Goal: Task Accomplishment & Management: Complete application form

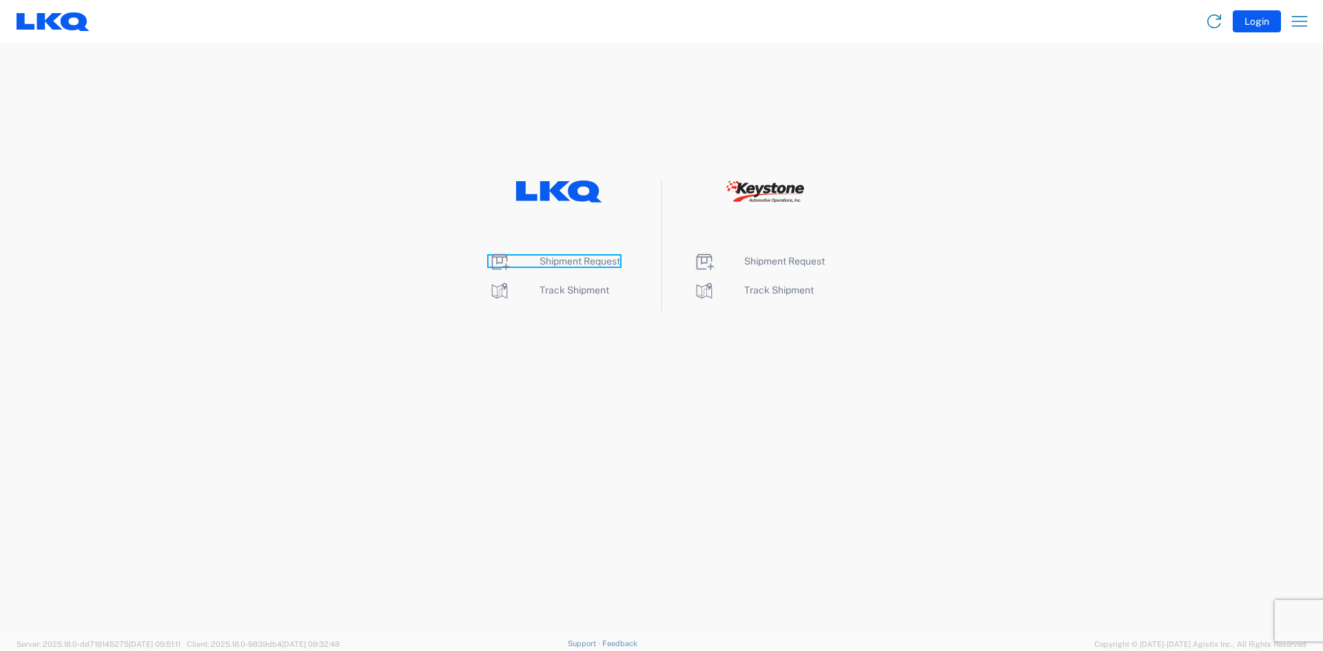
click at [565, 258] on span "Shipment Request" at bounding box center [580, 261] width 81 height 11
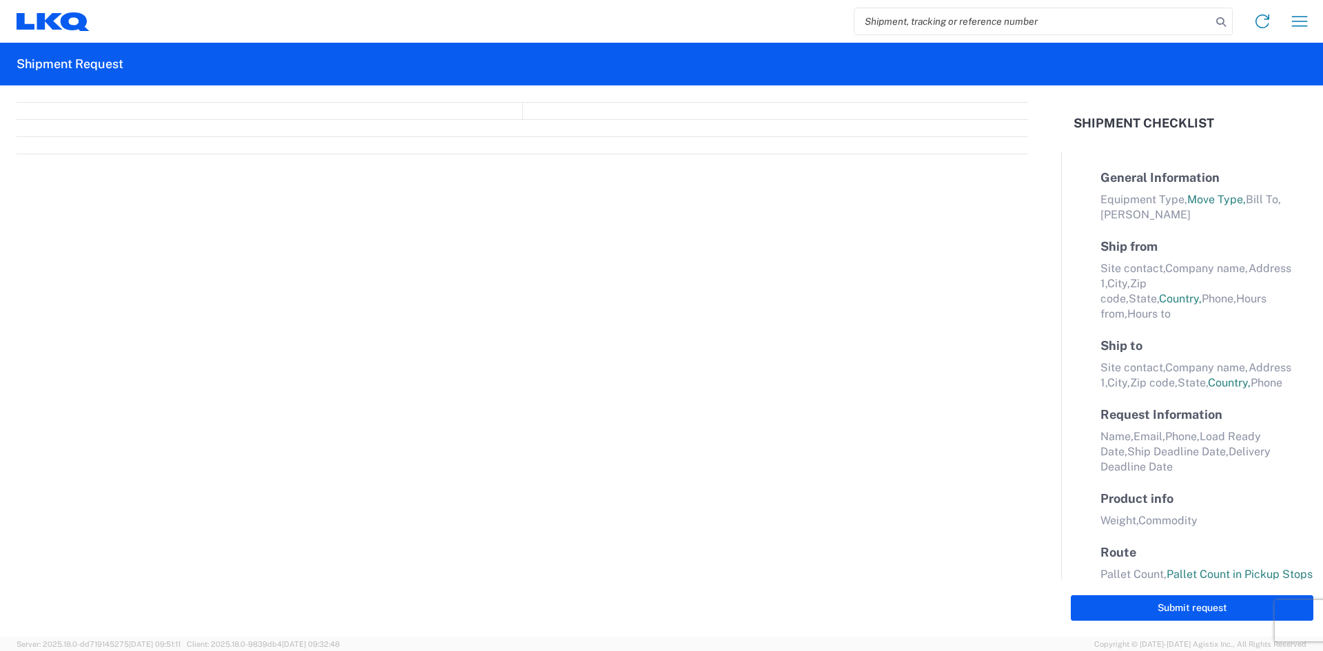
select select "FULL"
select select "LBS"
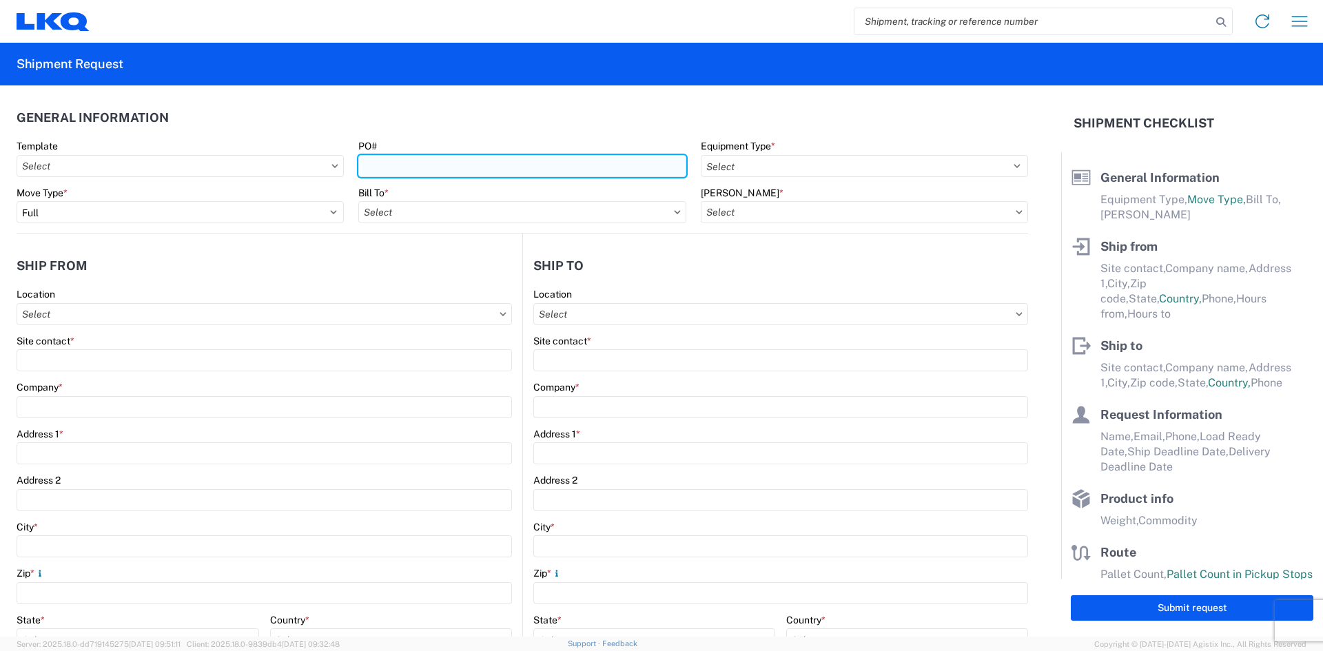
click at [382, 163] on input "PO#" at bounding box center [521, 166] width 327 height 22
type input "T31502"
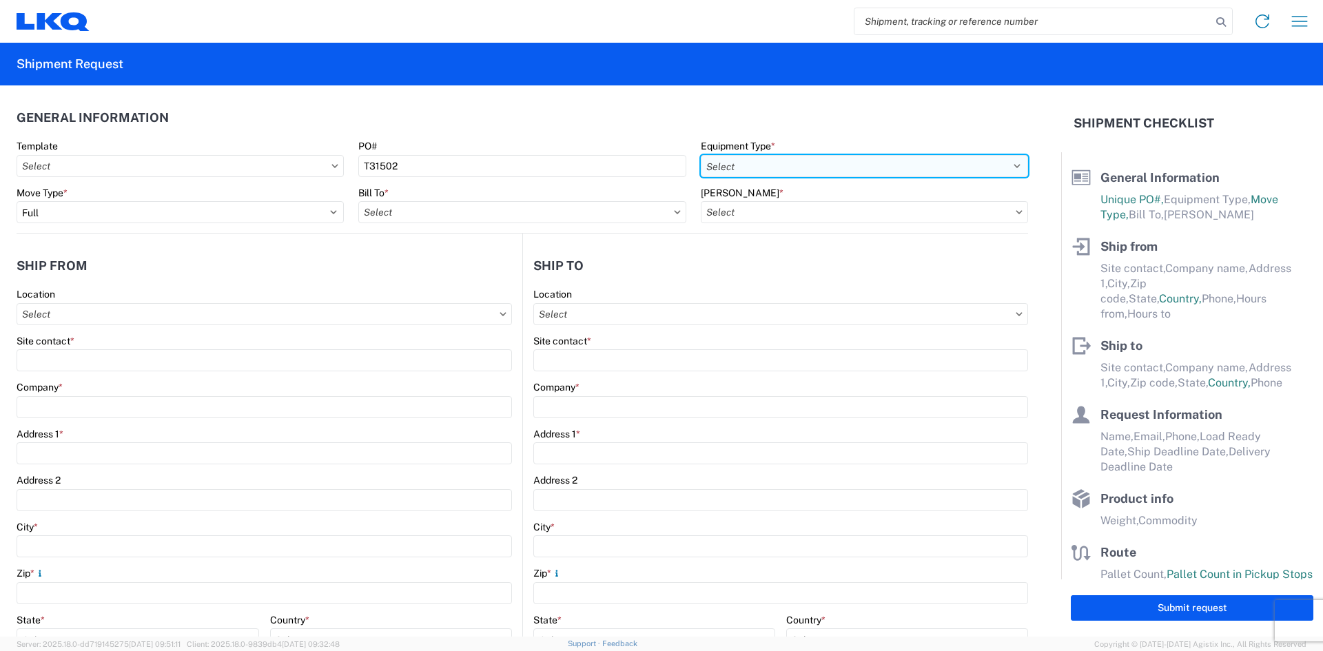
click at [738, 163] on select "Select 53’ Dry Van Flatbed Dropdeck (van) Lowboy (flatbed) Rail" at bounding box center [864, 166] width 327 height 22
select select "STDV"
click at [701, 155] on select "Select 53’ Dry Van Flatbed Dropdeck (van) Lowboy (flatbed) Rail" at bounding box center [864, 166] width 327 height 22
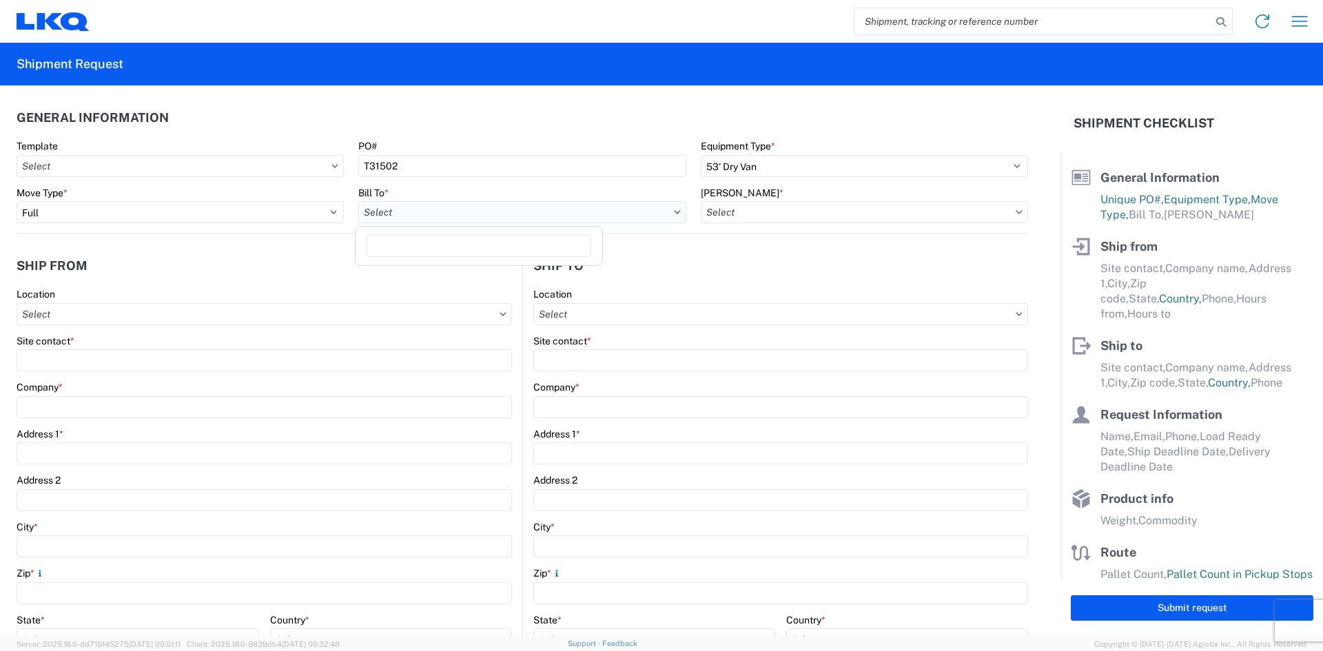
click at [389, 218] on input "Bill To *" at bounding box center [521, 212] width 327 height 22
type input "3392"
click at [423, 274] on div "3392 - Transmetco" at bounding box center [478, 274] width 241 height 22
type input "3392 - Transmetco"
click at [749, 212] on input "Bill Code *" at bounding box center [864, 212] width 327 height 22
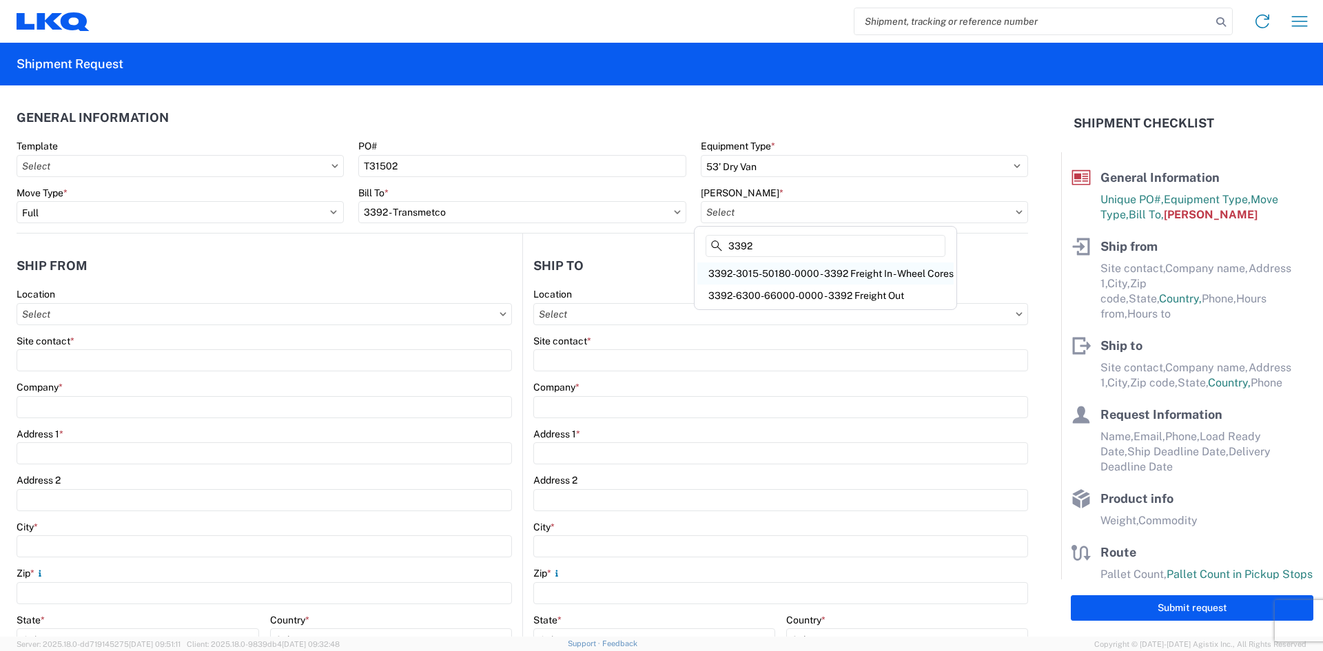
type input "3392"
click at [771, 271] on div "3392-3015-50180-0000 - 3392 Freight In - Wheel Cores" at bounding box center [826, 274] width 256 height 22
type input "3392-3015-50180-0000 - 3392 Freight In - Wheel Cores"
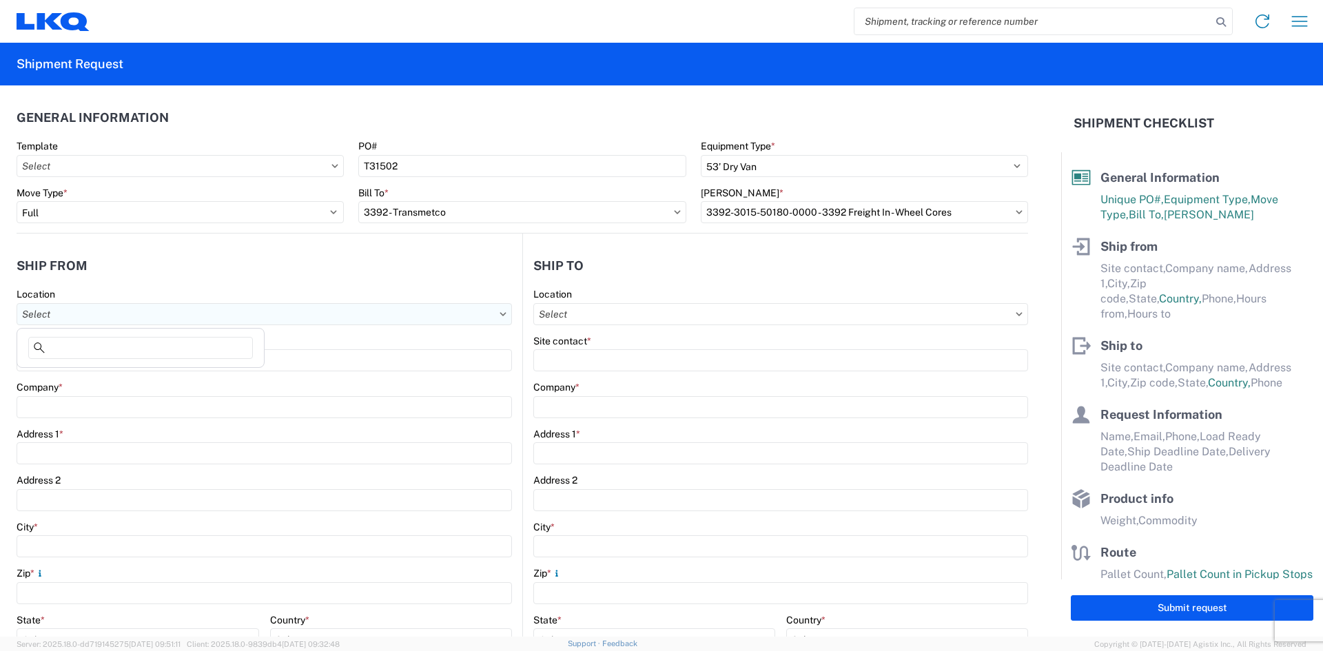
click at [76, 316] on input "Location" at bounding box center [265, 314] width 496 height 22
type input "3239"
click at [105, 379] on div "3239 - Hutchins TX (Best Bumper)" at bounding box center [140, 376] width 241 height 22
type input "3239 - Hutchins TX (Best Bumper)"
type input "LKQ Corporation"
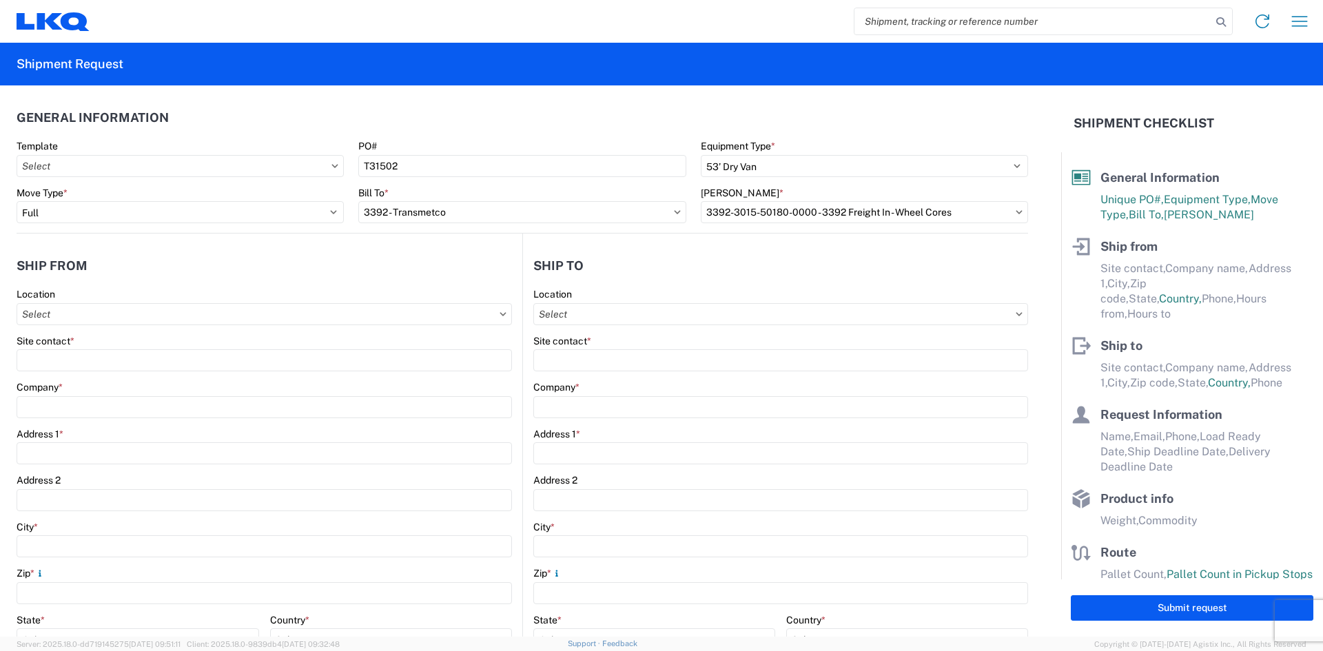
type input "415 North Interstate 45 Service Road"
type input "Hutchins"
type input "75141"
select select "TX"
select select "US"
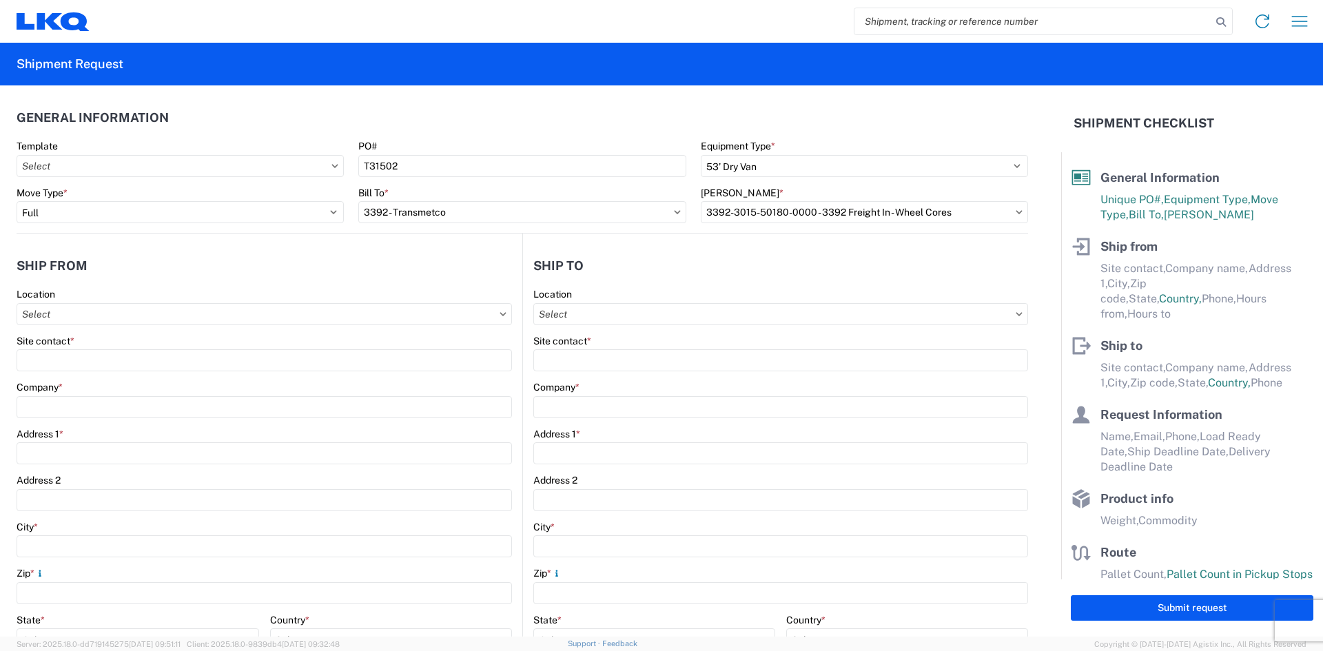
type input "07:00"
type input "16:00"
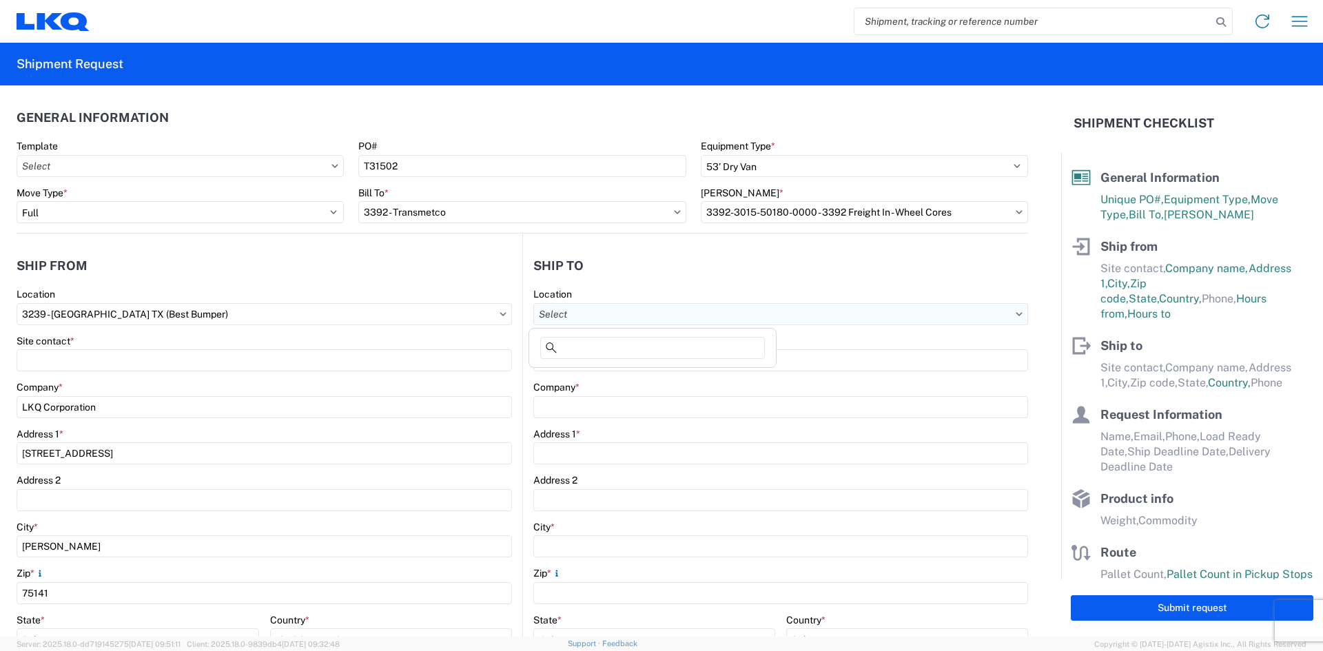
click at [572, 316] on input "Location" at bounding box center [780, 314] width 495 height 22
type input "3392"
click at [586, 371] on div "3392 - Transmetco" at bounding box center [652, 376] width 241 height 22
type input "3392 - Transmetco"
type input "LKQ Corporation"
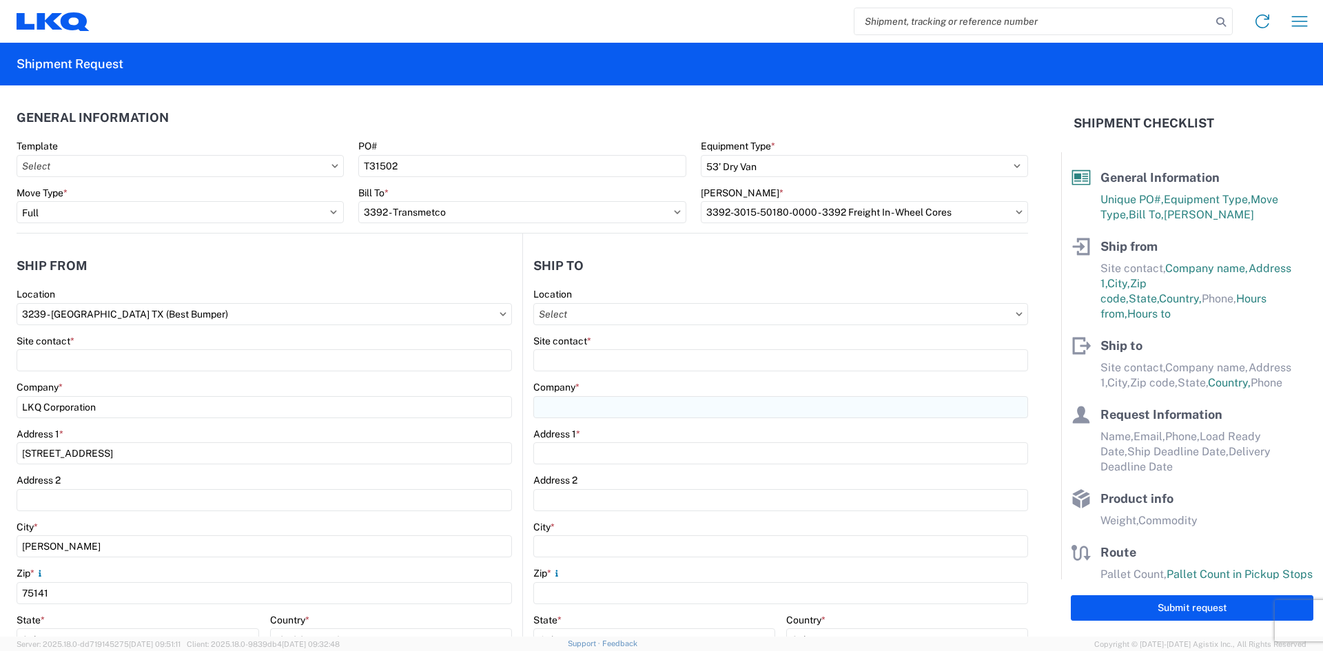
type input "1750 Riverfork Dr"
type input "Huntington"
type input "46750"
select select "US"
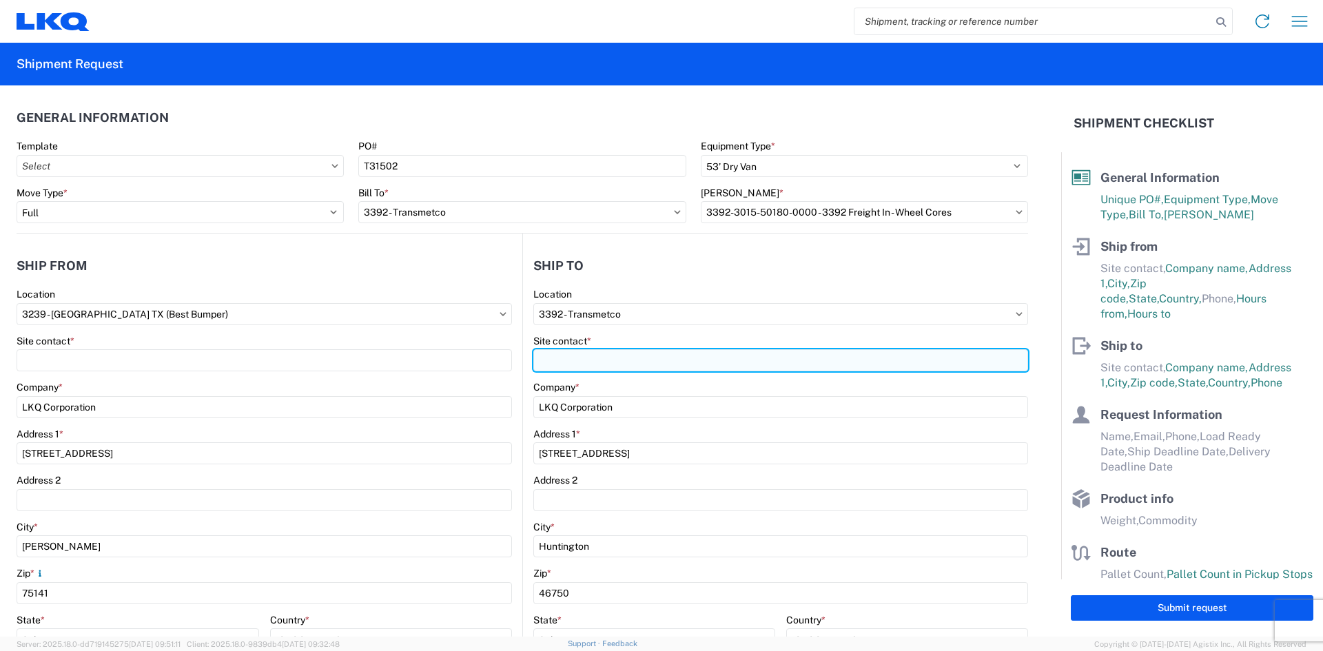
click at [564, 357] on input "Site contact *" at bounding box center [780, 360] width 495 height 22
type input "CHRIS REYNOLDS"
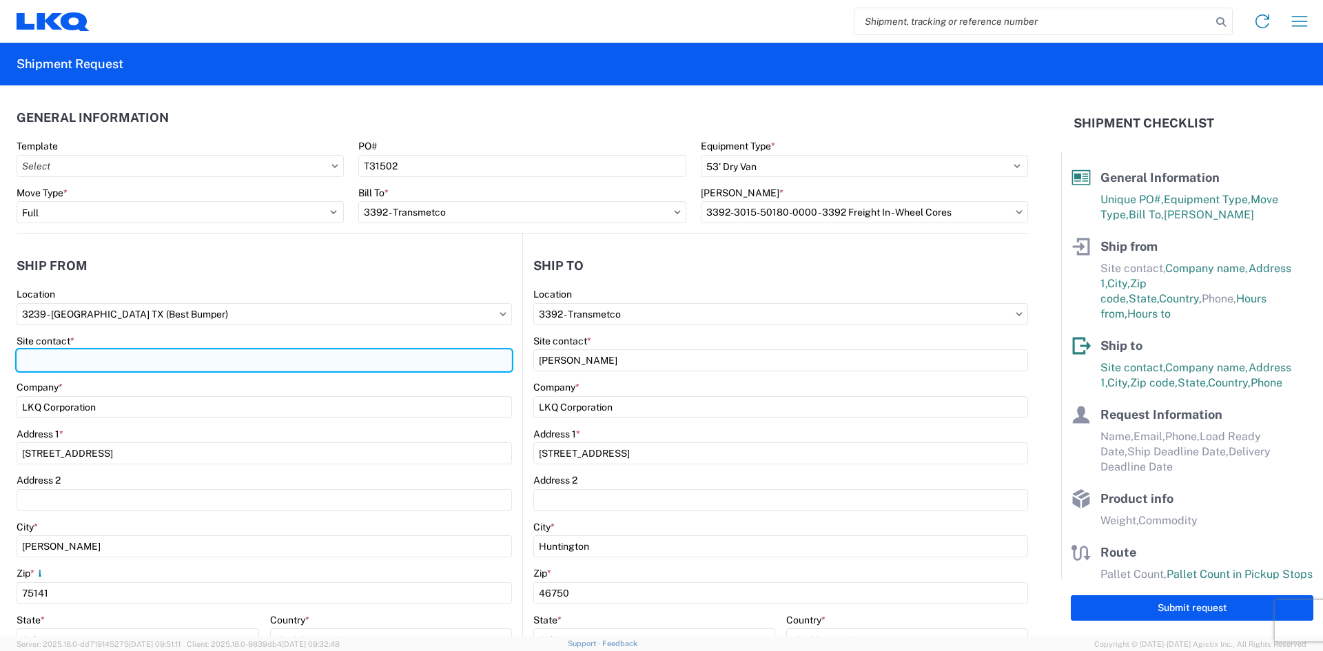
click at [31, 362] on input "Site contact *" at bounding box center [265, 360] width 496 height 22
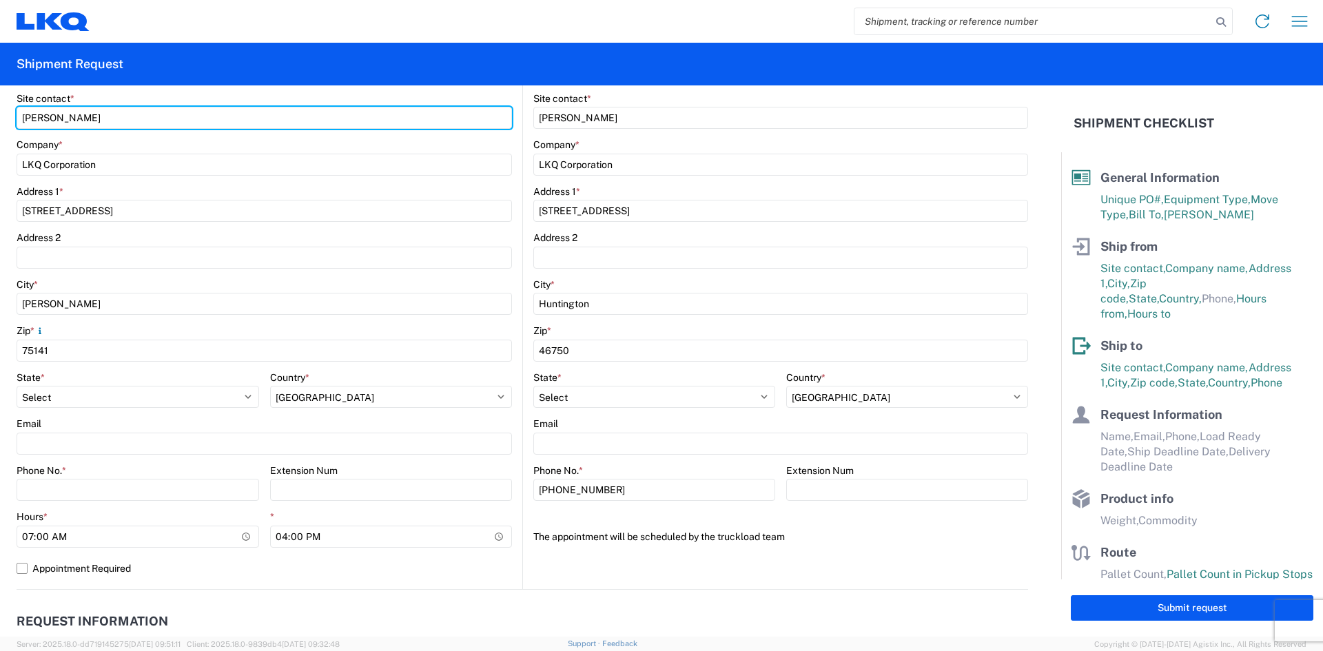
scroll to position [276, 0]
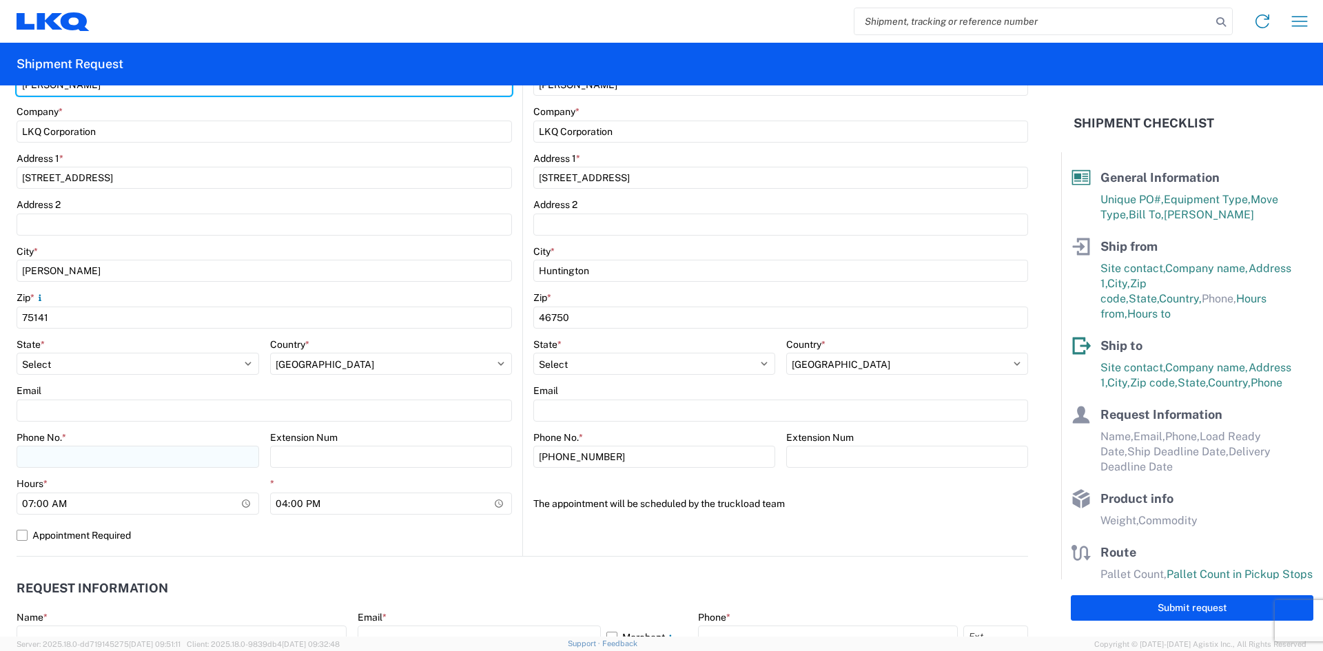
type input "Cameron montgomery"
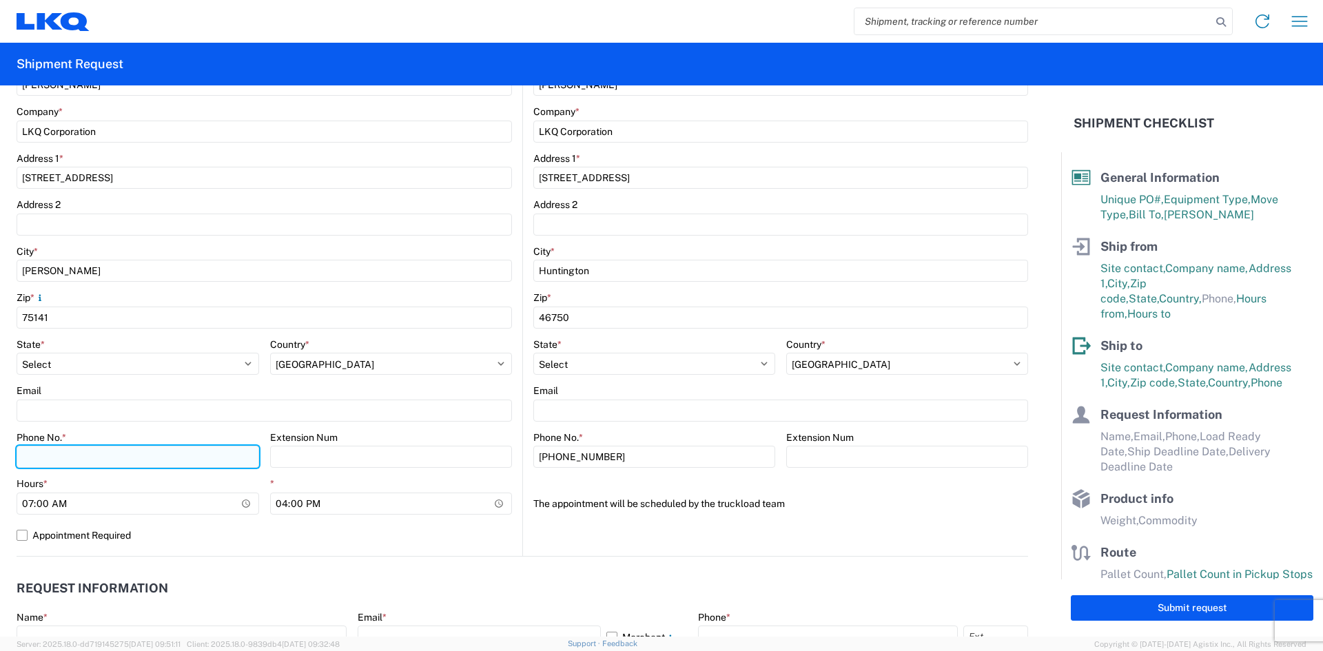
click at [38, 458] on input "Phone No. *" at bounding box center [138, 457] width 243 height 22
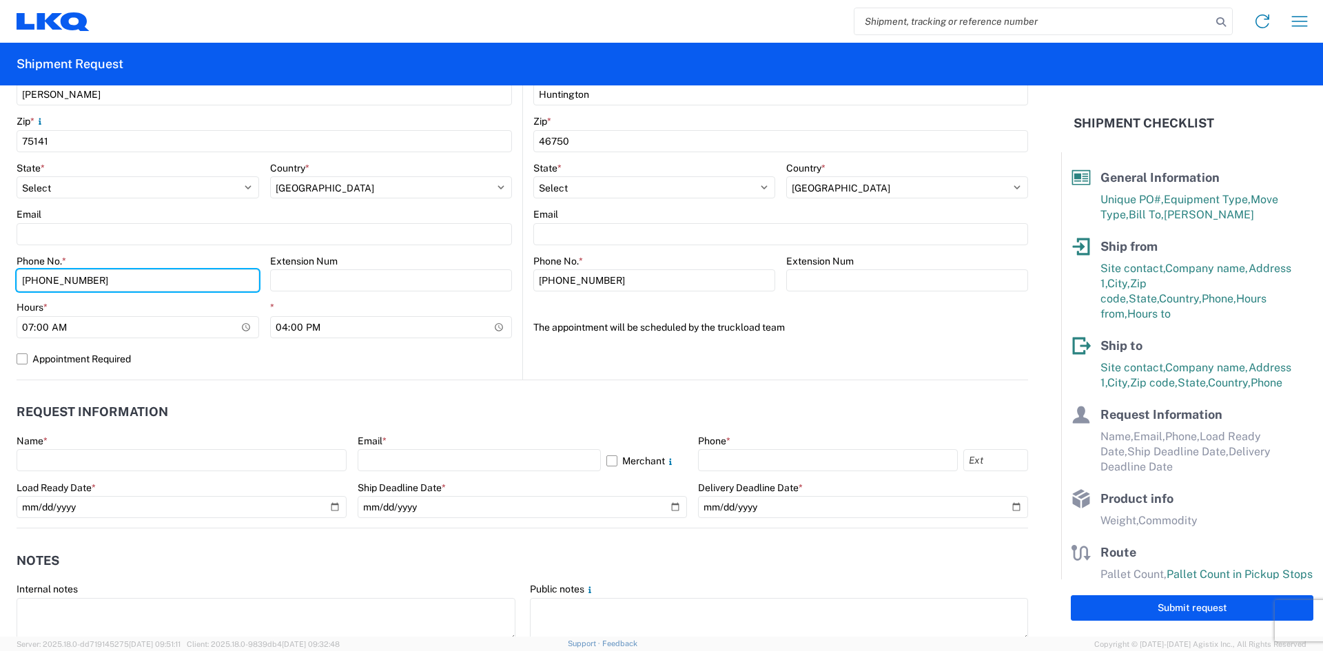
scroll to position [482, 0]
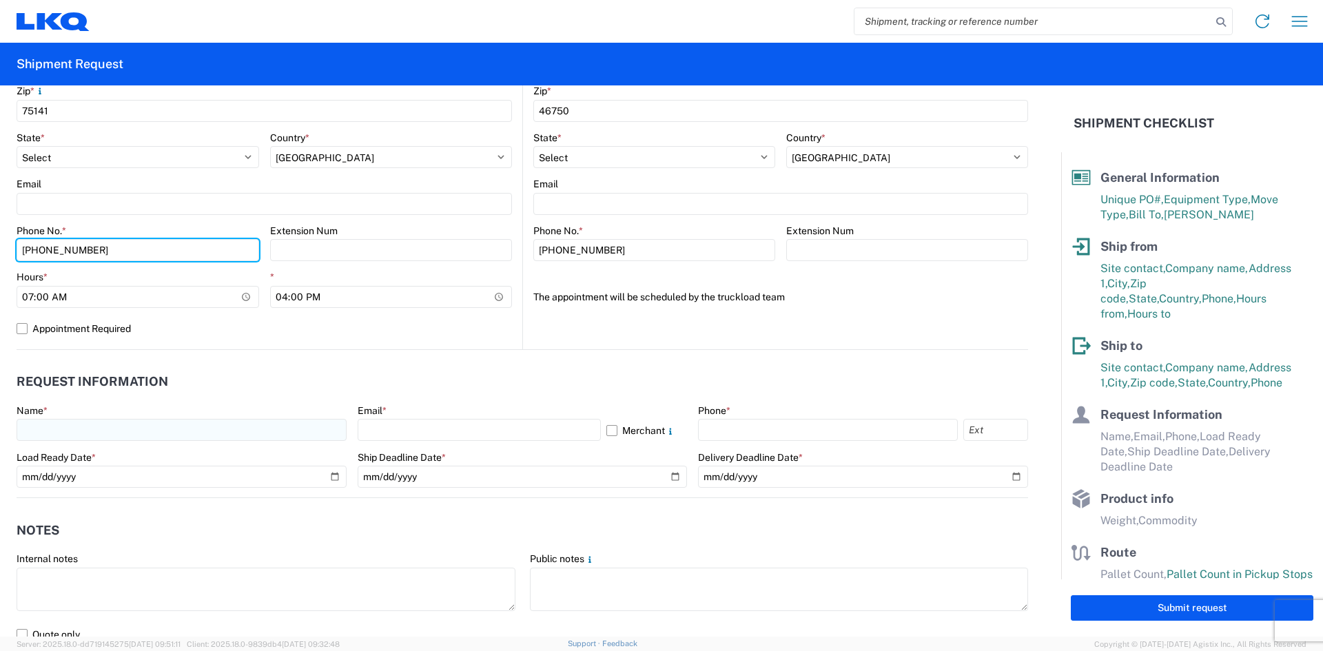
type input "616-835-1539"
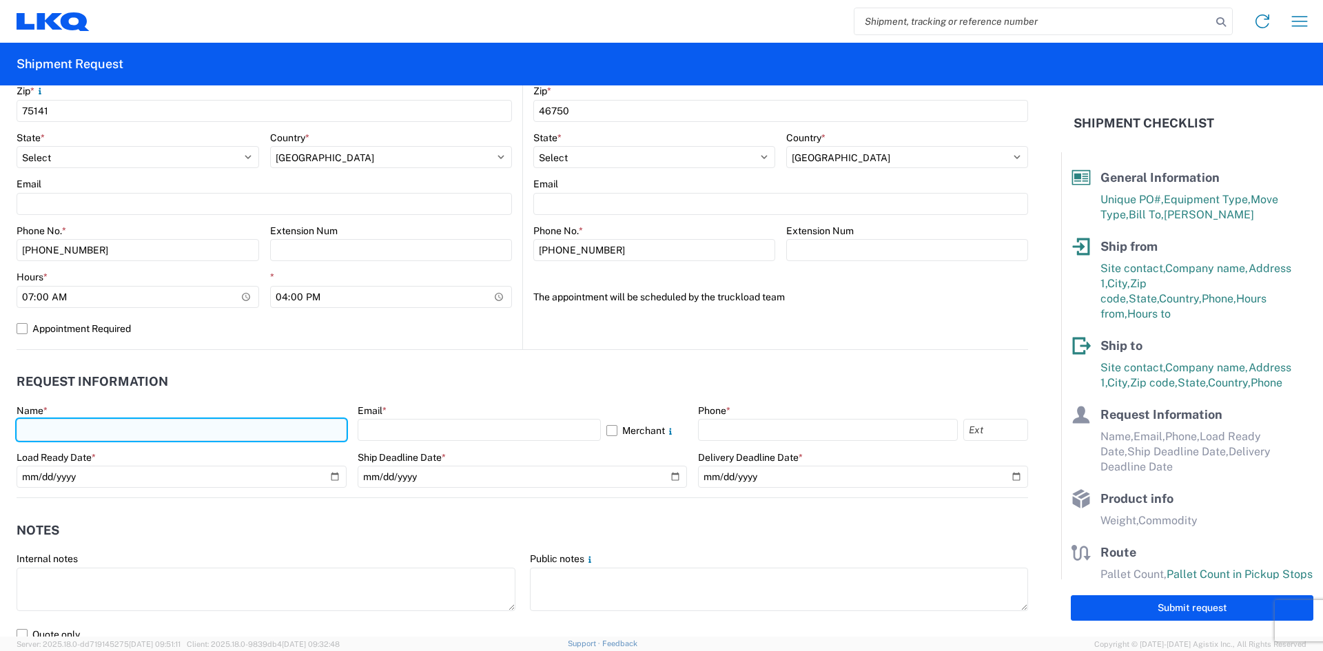
click at [39, 429] on input "text" at bounding box center [182, 430] width 330 height 22
type input "Cameron Montgomery"
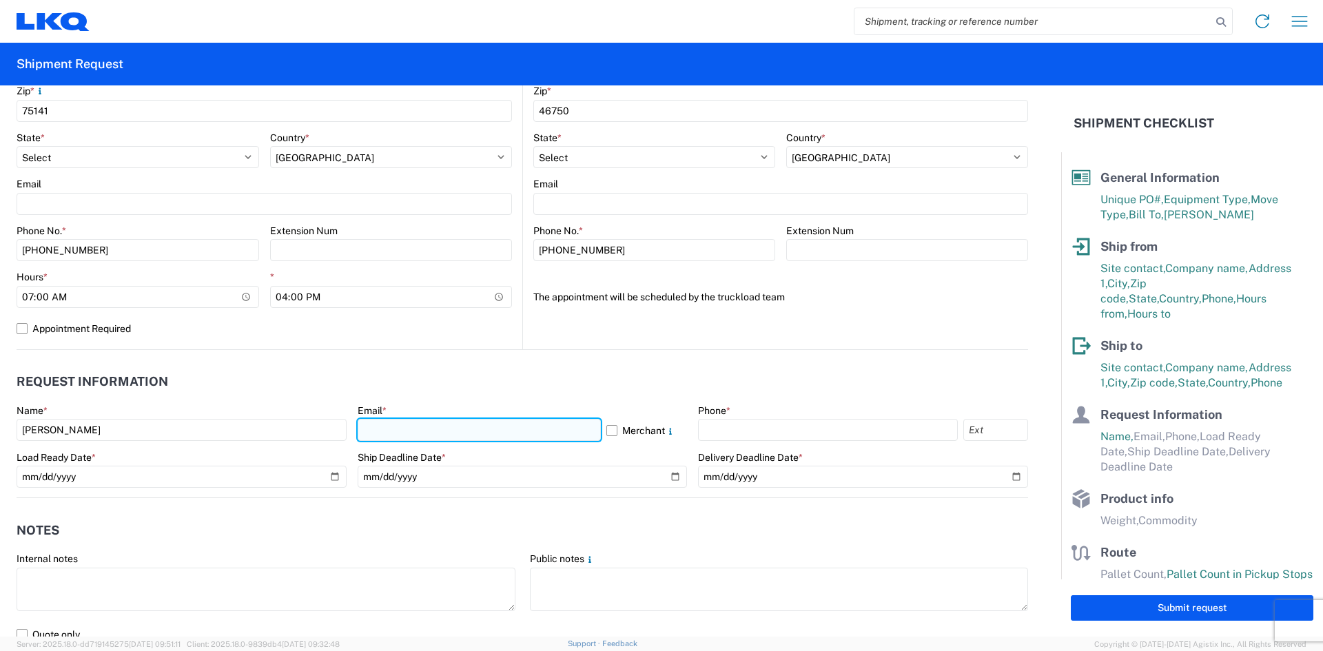
click at [394, 435] on input "text" at bounding box center [479, 430] width 243 height 22
type input "cmontgomery@lkqcorp.com"
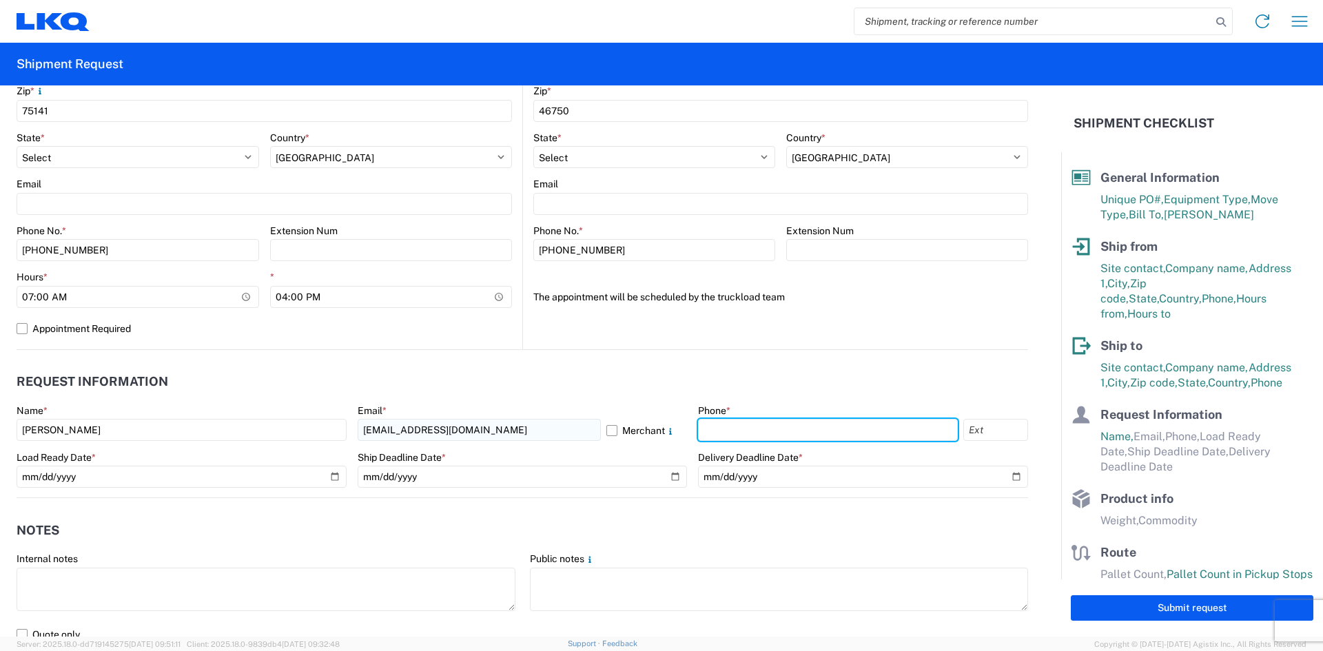
type input "6168351539"
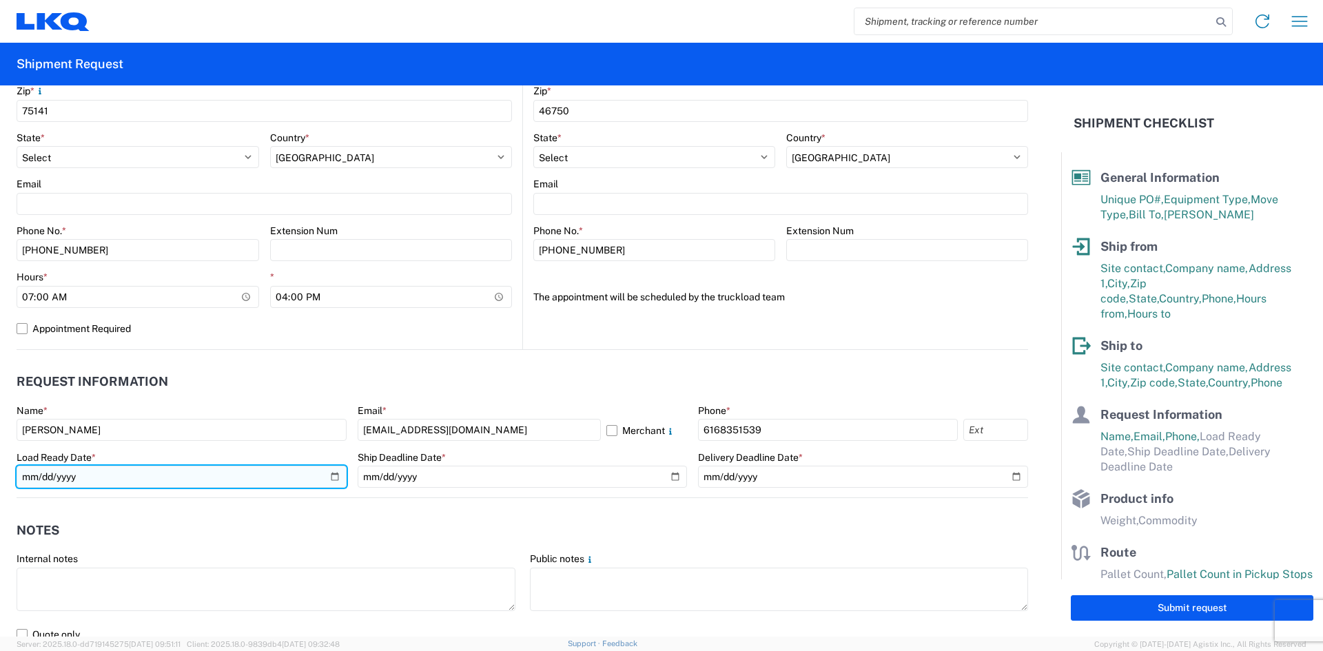
click at [328, 476] on input "date" at bounding box center [182, 477] width 330 height 22
type input "2025-09-29"
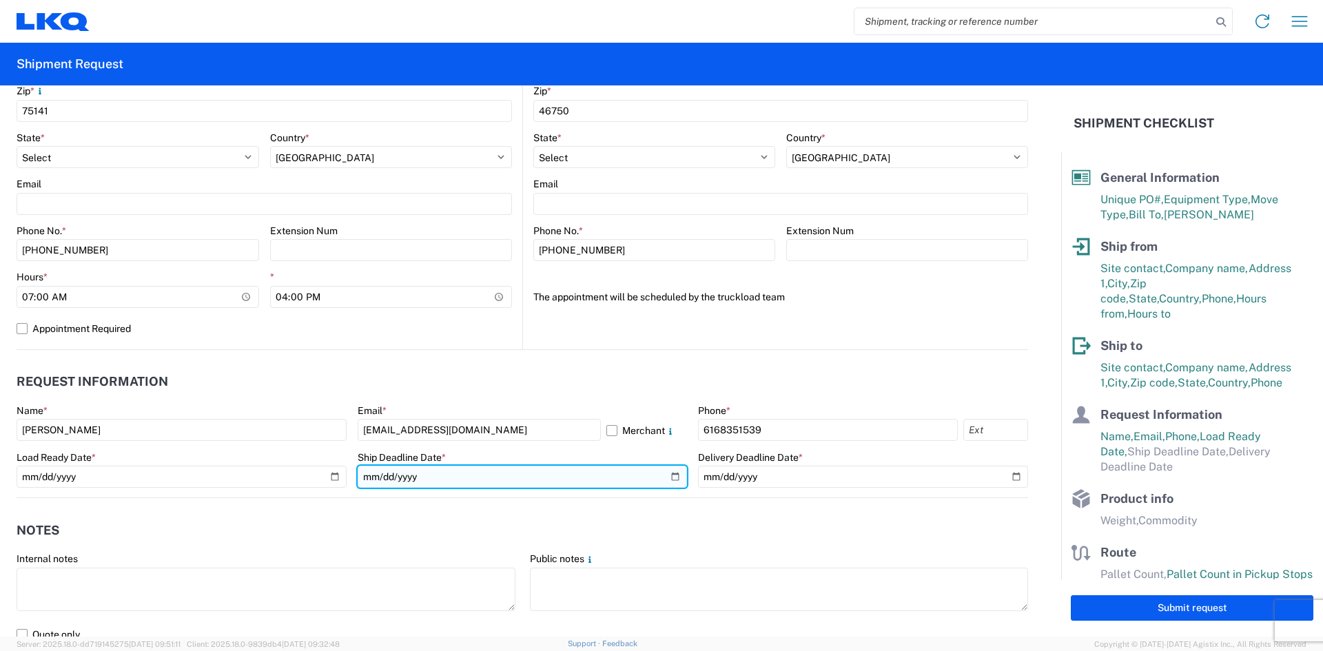
click at [672, 474] on input "date" at bounding box center [523, 477] width 330 height 22
type input "2025-10-02"
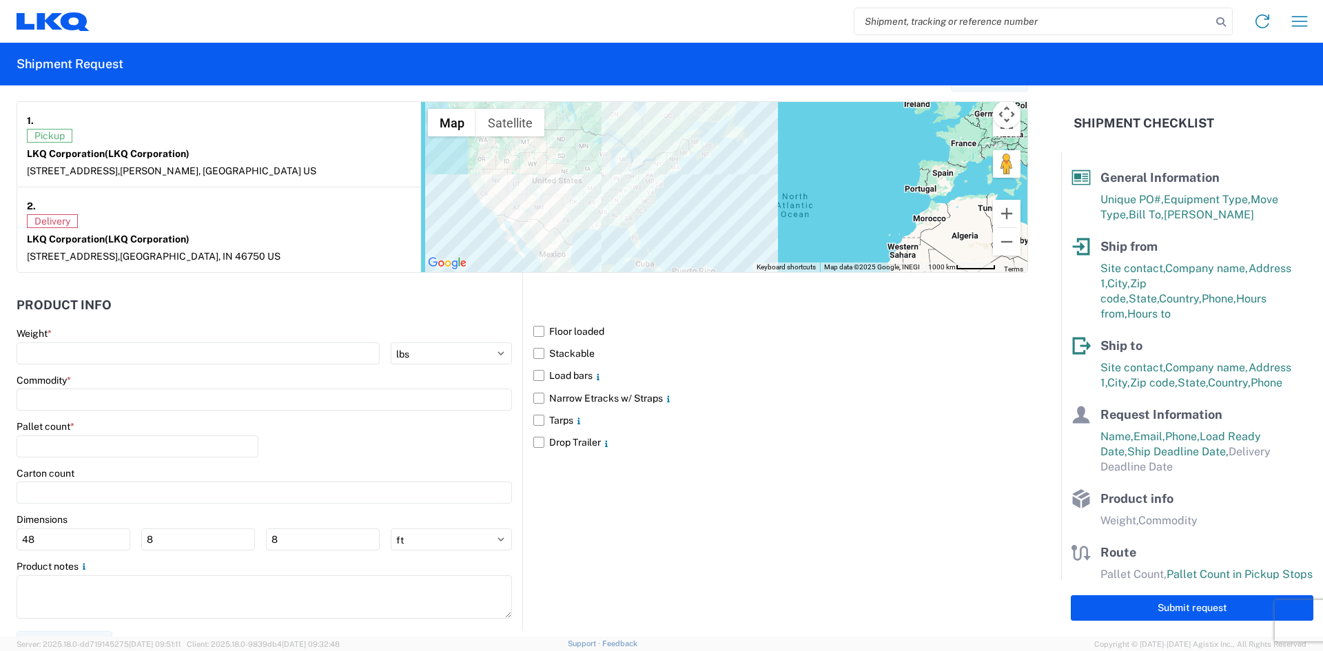
scroll to position [1102, 0]
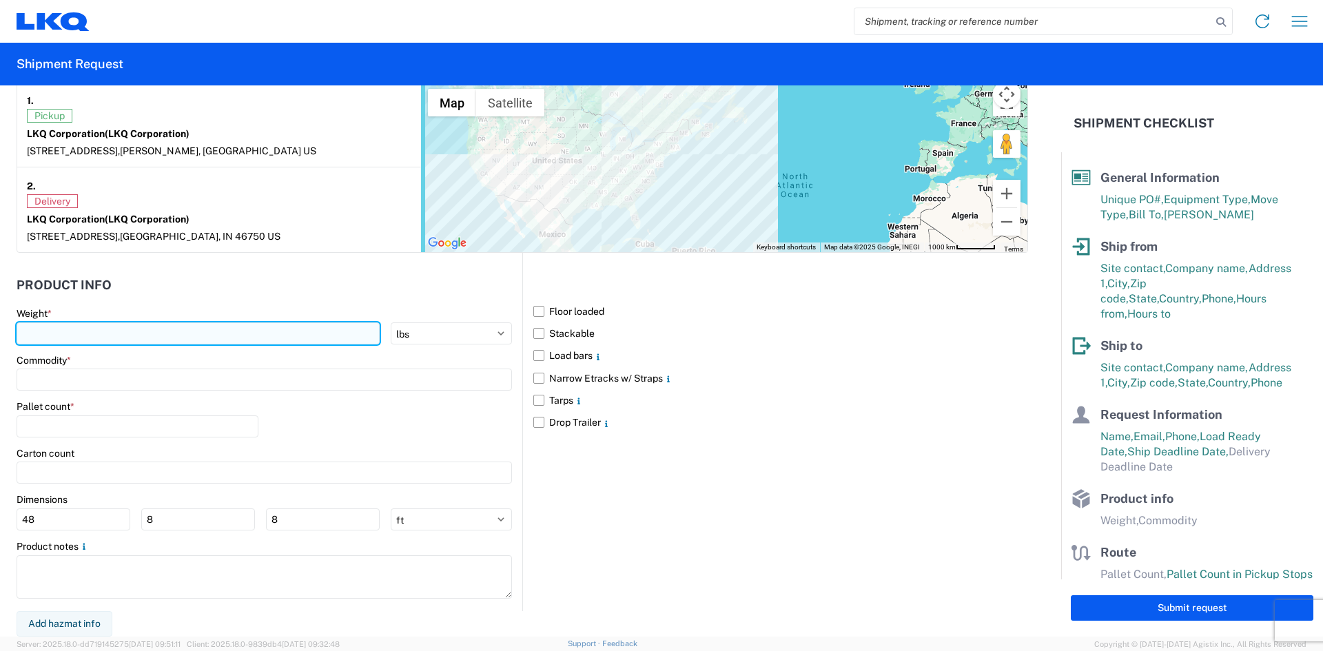
click at [39, 332] on input "number" at bounding box center [198, 334] width 363 height 22
type input "40000"
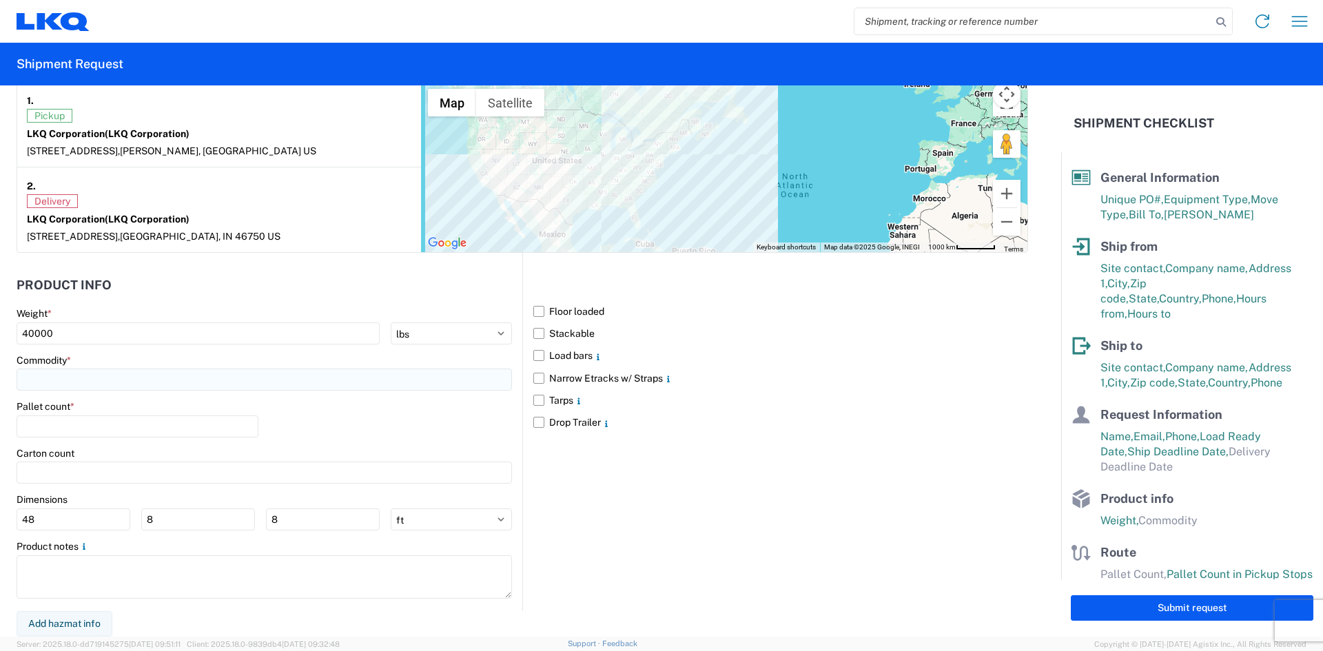
click at [65, 372] on input at bounding box center [265, 380] width 496 height 22
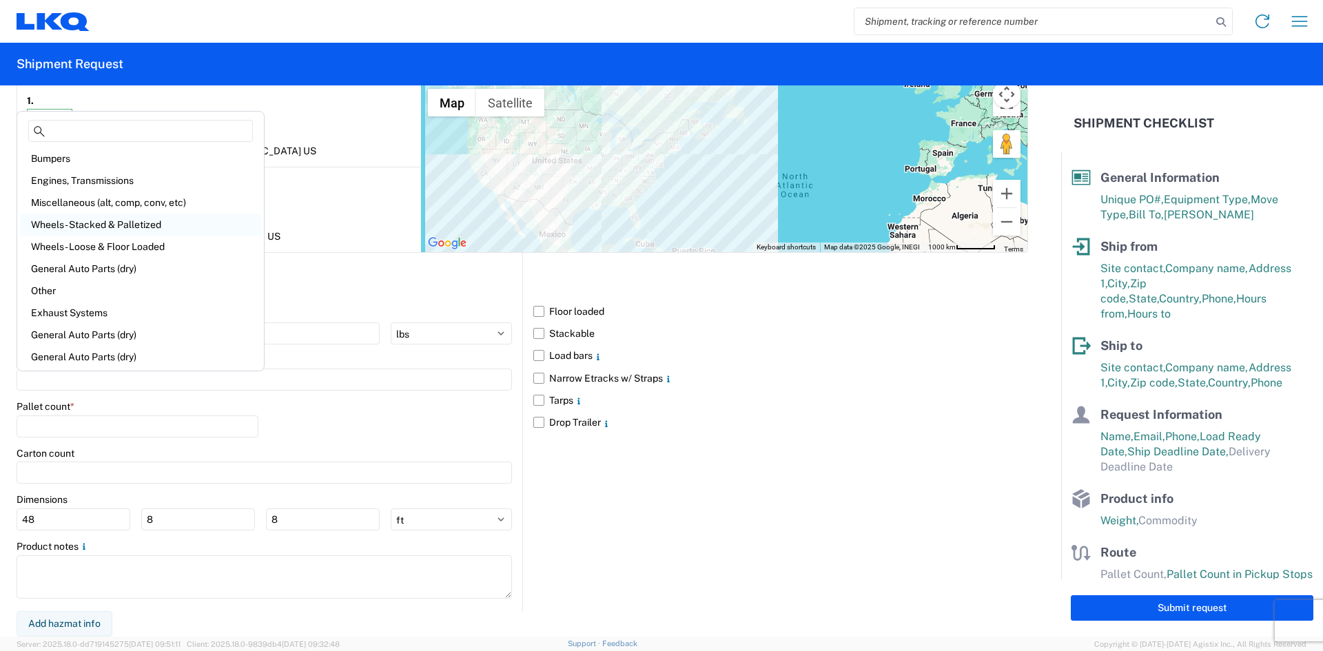
click at [88, 225] on div "Wheels - Stacked & Palletized" at bounding box center [140, 225] width 241 height 22
type input "Wheels - Stacked & Palletized"
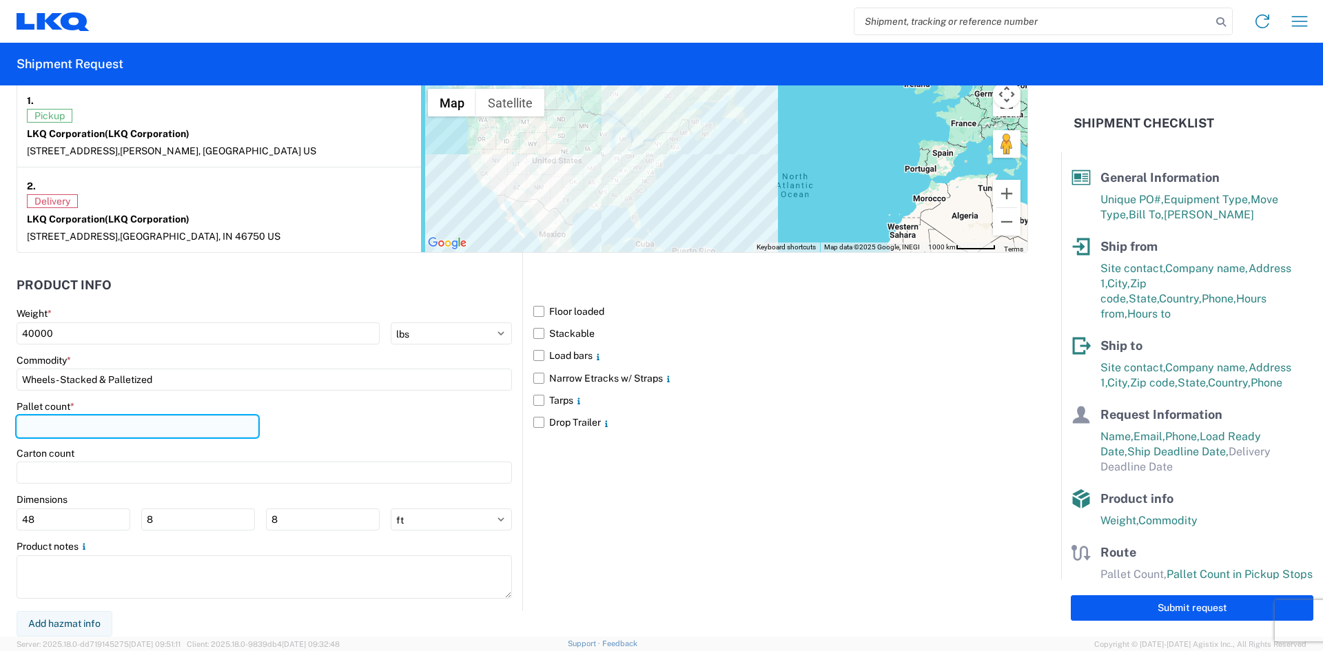
click at [50, 434] on input "number" at bounding box center [138, 427] width 242 height 22
type input "42"
click at [533, 334] on label "Stackable" at bounding box center [780, 334] width 495 height 22
click at [0, 0] on input "Stackable" at bounding box center [0, 0] width 0 height 0
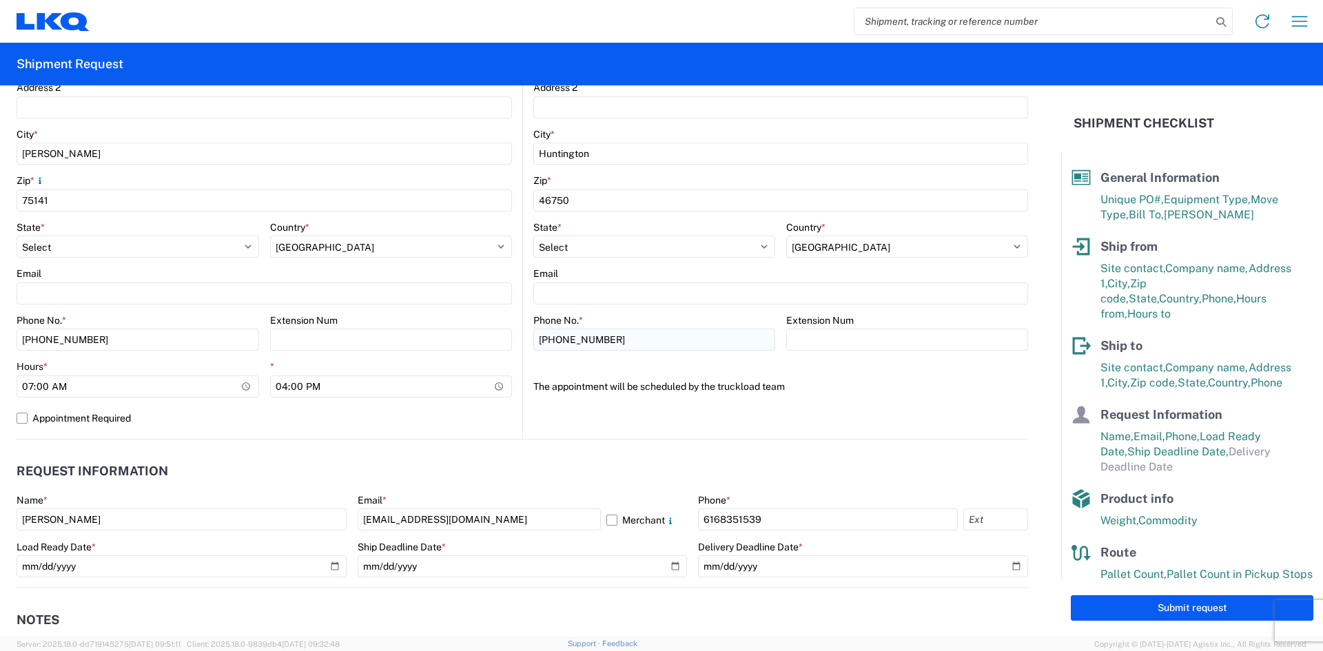
scroll to position [414, 0]
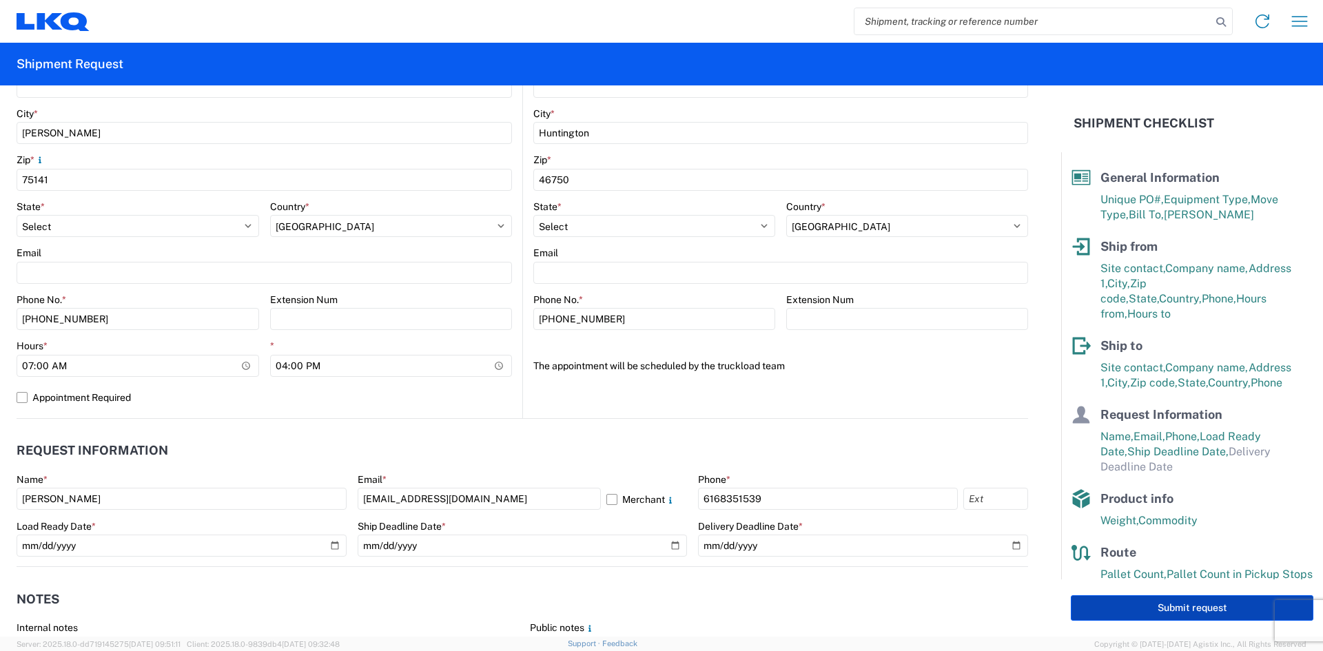
click at [1152, 602] on button "Submit request" at bounding box center [1192, 609] width 243 height 26
select select "TX"
select select "US"
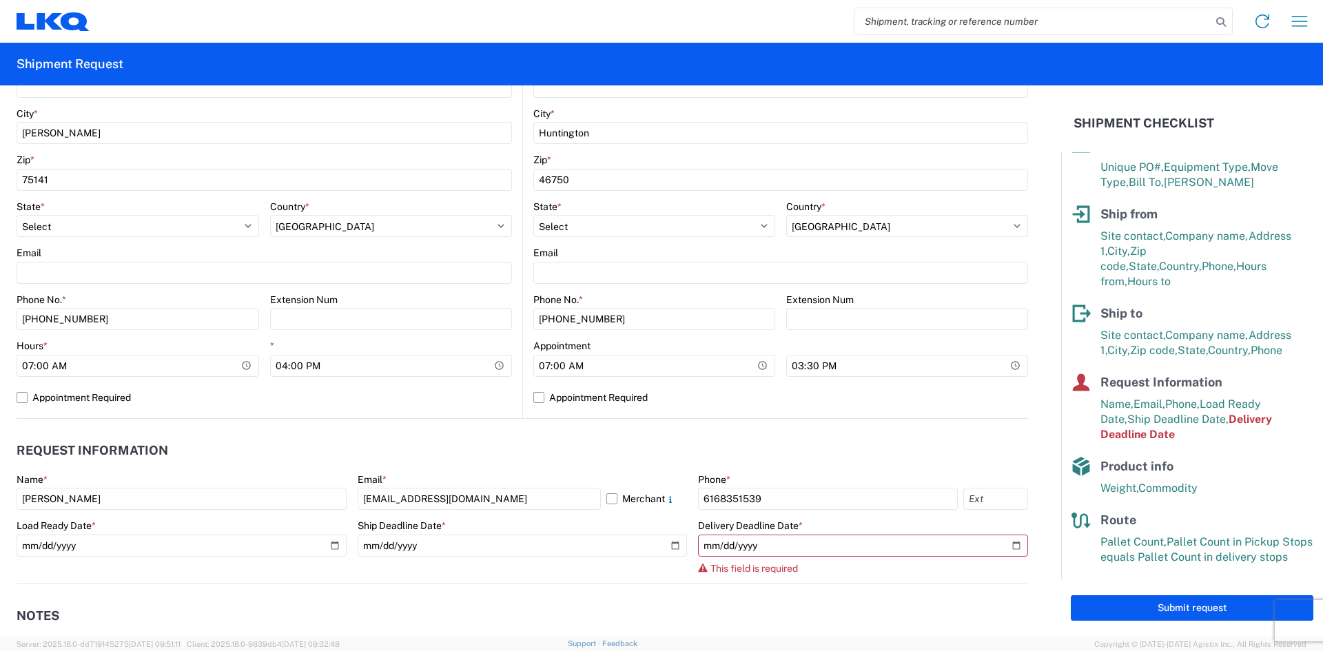
scroll to position [57, 0]
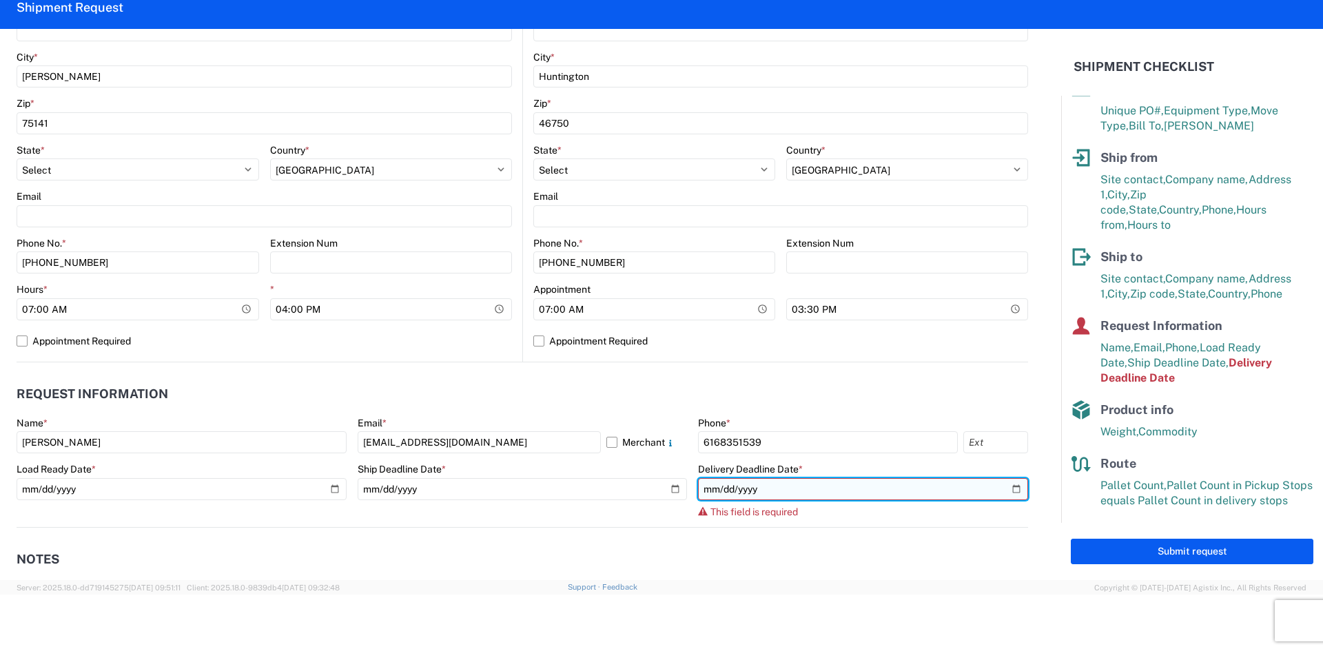
click at [1010, 491] on input "date" at bounding box center [863, 489] width 330 height 22
type input "2025-10-03"
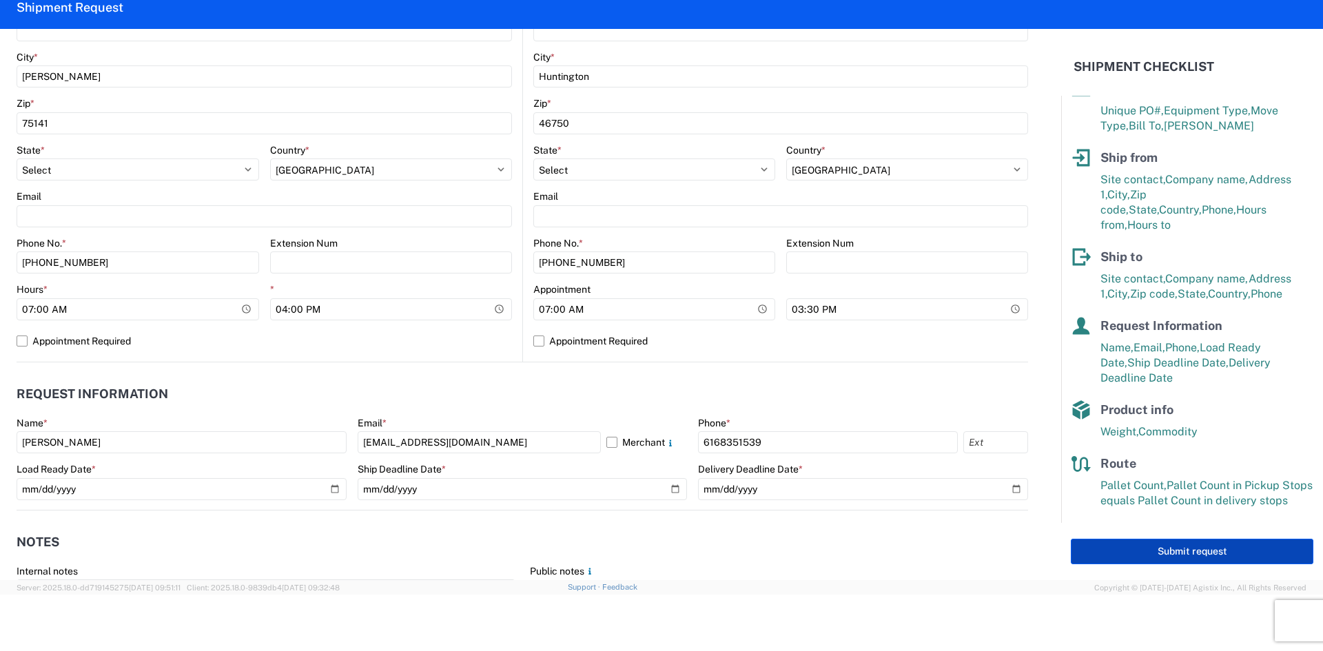
click at [1144, 545] on button "Submit request" at bounding box center [1192, 552] width 243 height 26
